Goal: Task Accomplishment & Management: Manage account settings

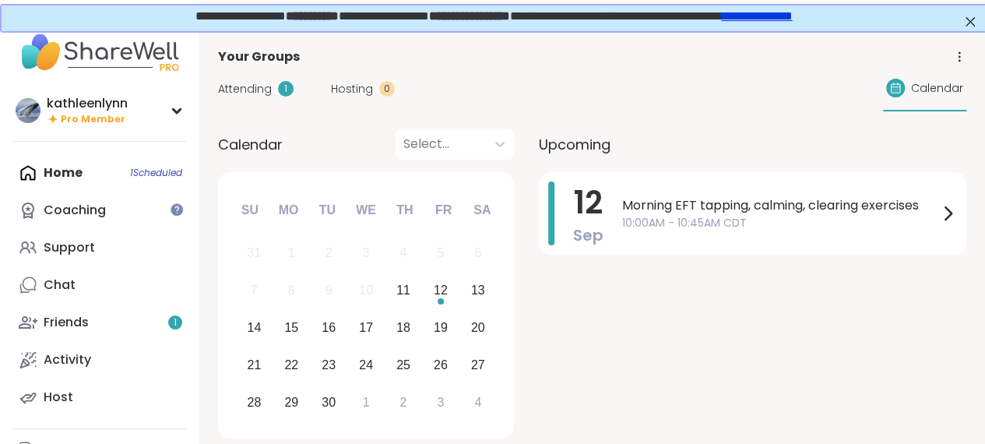
click at [790, 20] on link "**********" at bounding box center [754, 15] width 71 height 12
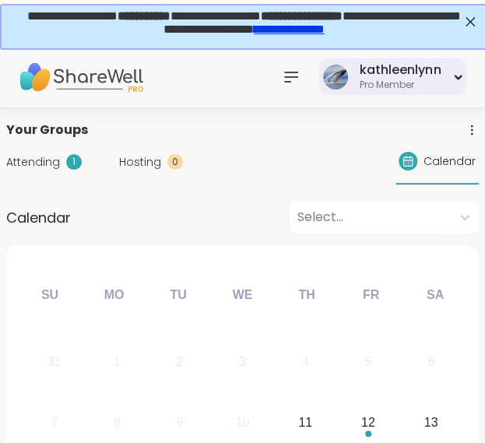
click at [423, 66] on div "kathleenlynn" at bounding box center [400, 69] width 81 height 17
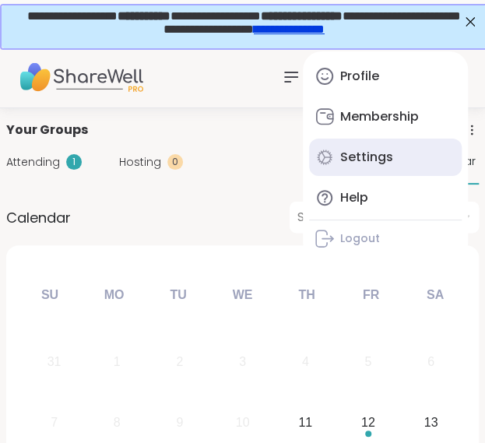
click at [349, 146] on link "Settings" at bounding box center [385, 157] width 153 height 37
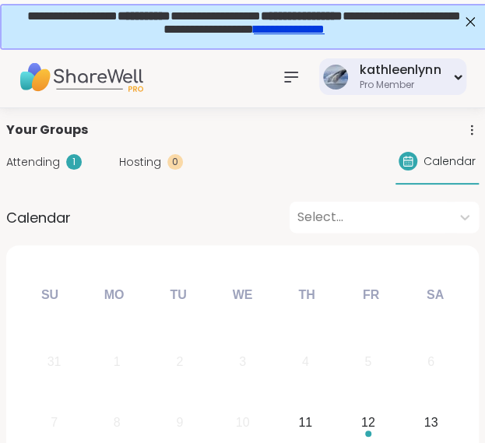
select select "**"
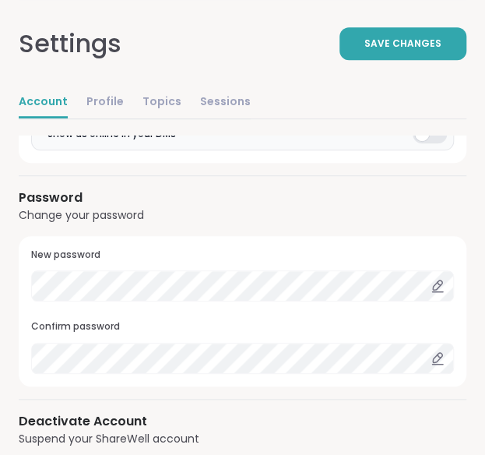
scroll to position [1622, 0]
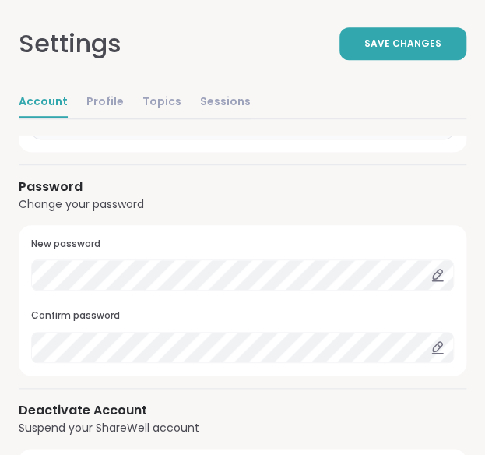
click at [437, 281] on icon at bounding box center [437, 281] width 11 height 0
click at [437, 268] on icon at bounding box center [437, 275] width 14 height 14
click at [436, 342] on icon at bounding box center [437, 346] width 9 height 9
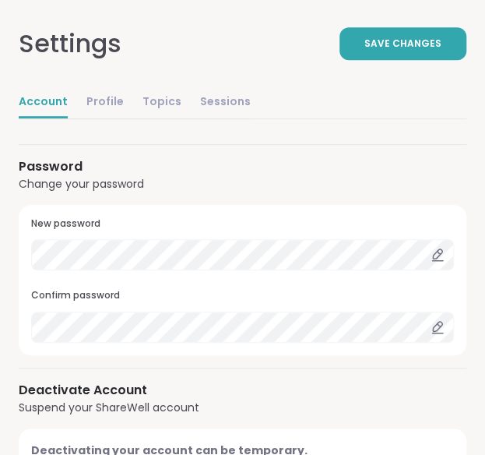
scroll to position [1577, 0]
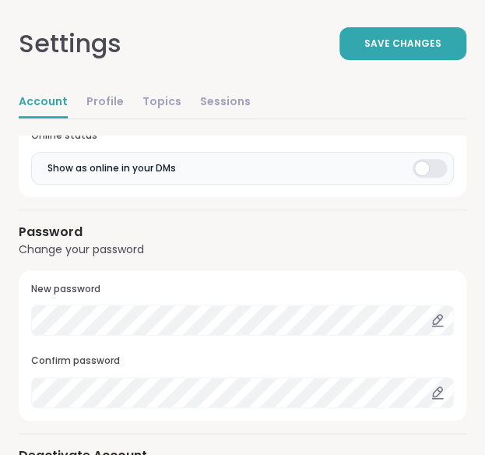
click at [318, 283] on h3 "New password" at bounding box center [242, 289] width 423 height 13
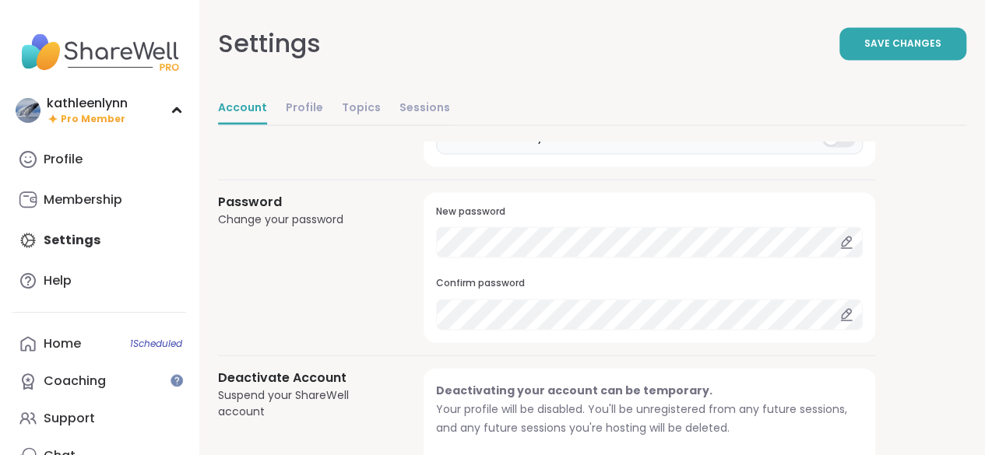
scroll to position [0, 0]
